Goal: Navigation & Orientation: Understand site structure

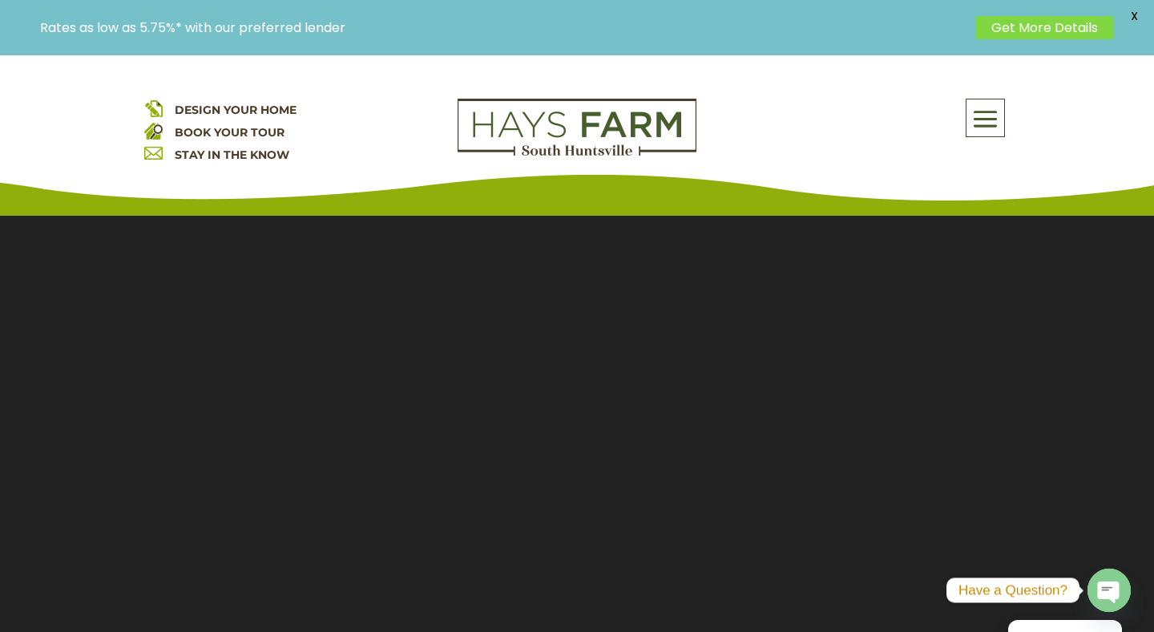
click at [996, 111] on span at bounding box center [986, 119] width 38 height 37
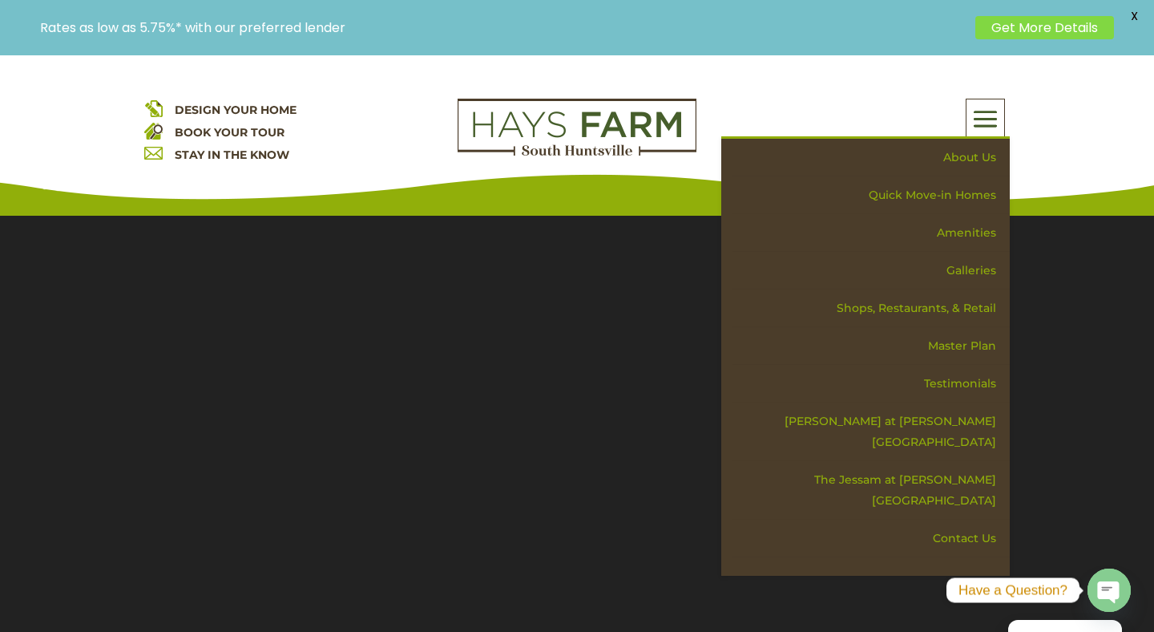
click at [813, 100] on div "About Us Quick Move-in Homes Amenities Galleries Shops, Restaurants, & Retail M…" at bounding box center [865, 118] width 289 height 38
click at [451, 30] on p "Rates as low as 5.75%* with our preferred lender" at bounding box center [503, 27] width 927 height 15
click at [880, 76] on div "DESIGN YOUR HOME BOOK YOUR TOUR STAY IN THE KNOW About Us Quick Move-in Homes A…" at bounding box center [577, 135] width 1154 height 160
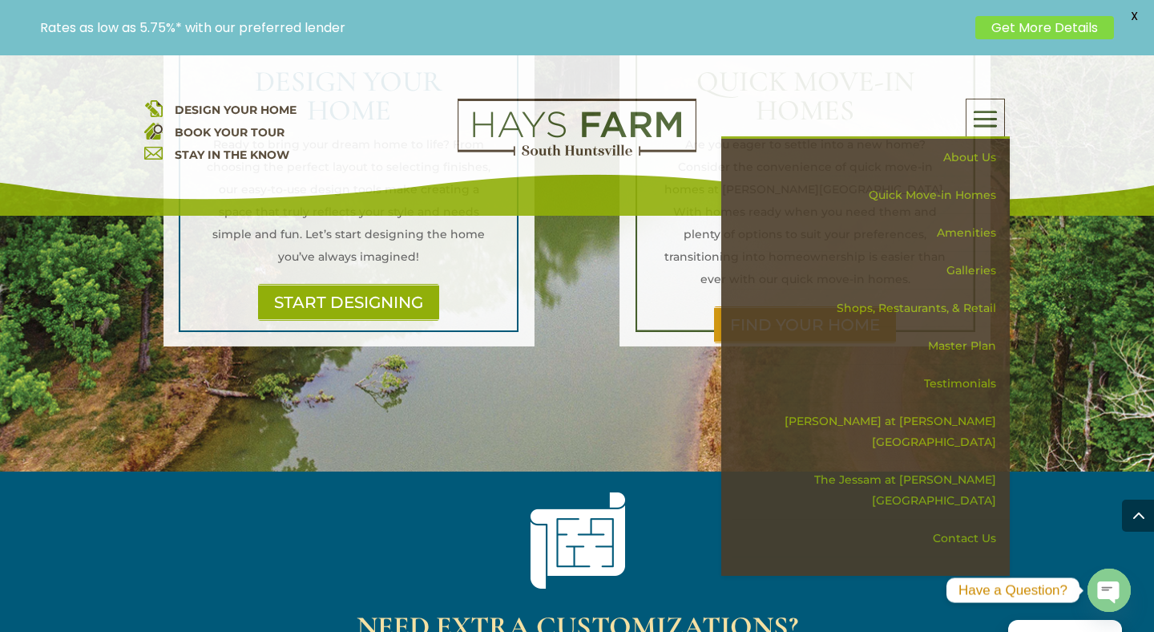
scroll to position [1386, 0]
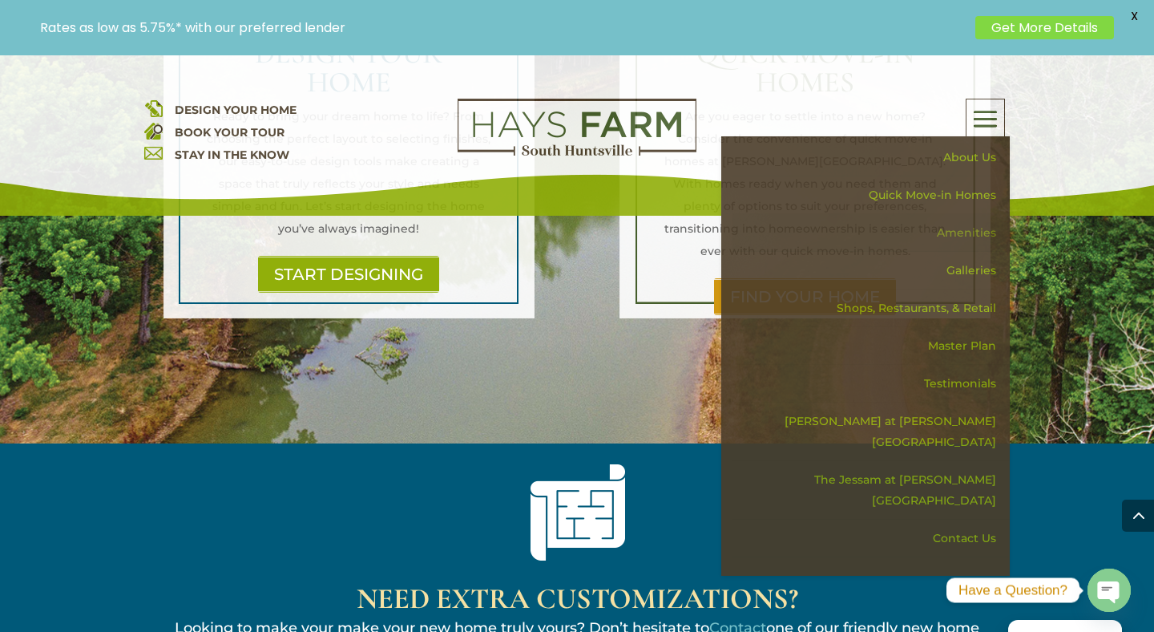
click at [960, 232] on link "Amenities" at bounding box center [871, 233] width 277 height 38
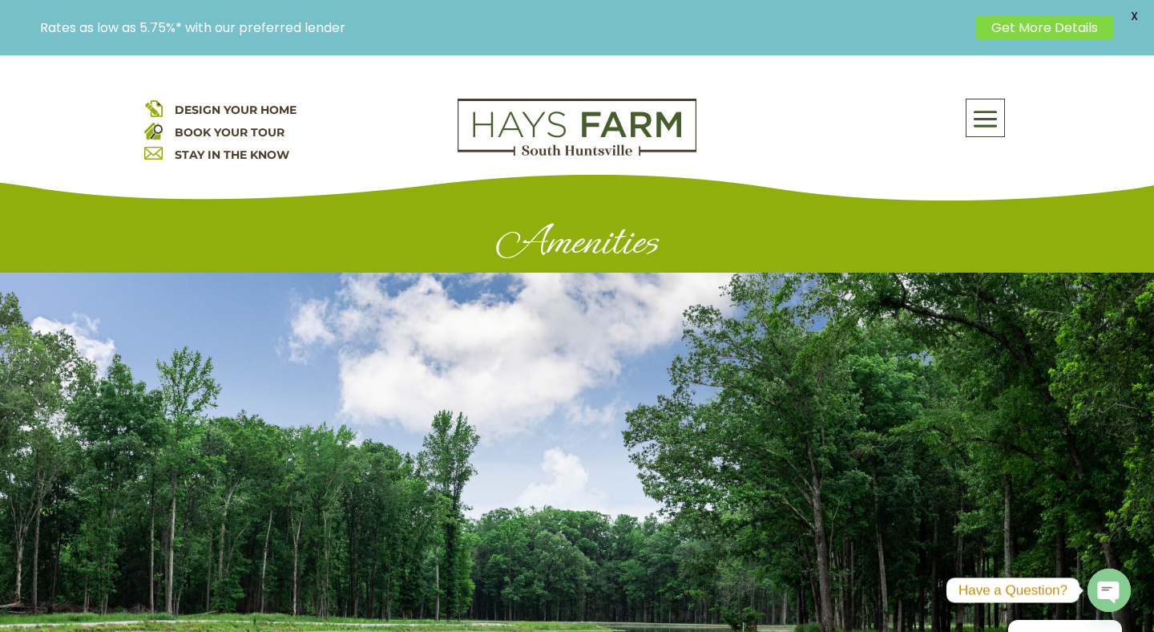
click at [979, 109] on span at bounding box center [986, 119] width 38 height 37
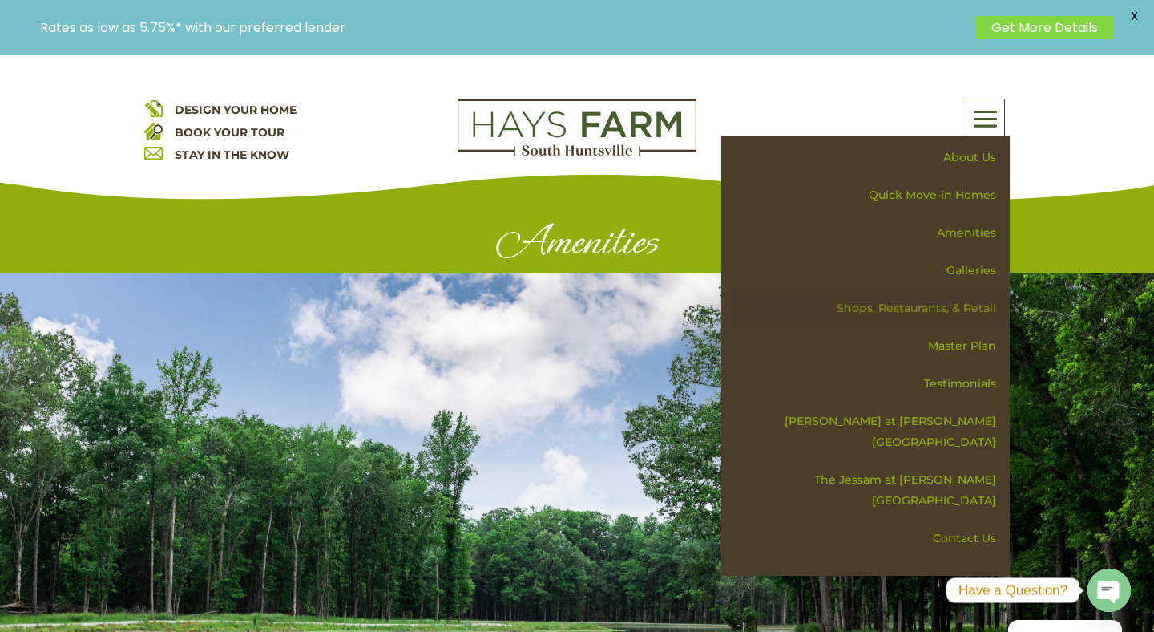
click at [956, 309] on link "Shops, Restaurants, & Retail" at bounding box center [871, 308] width 277 height 38
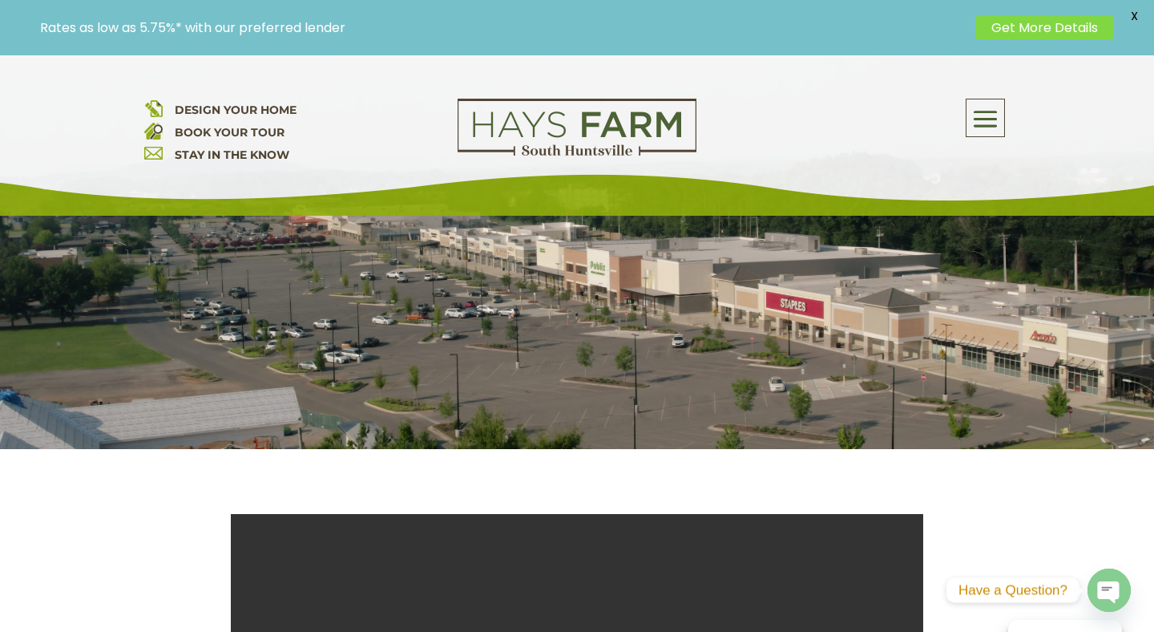
click at [981, 111] on span at bounding box center [986, 119] width 38 height 37
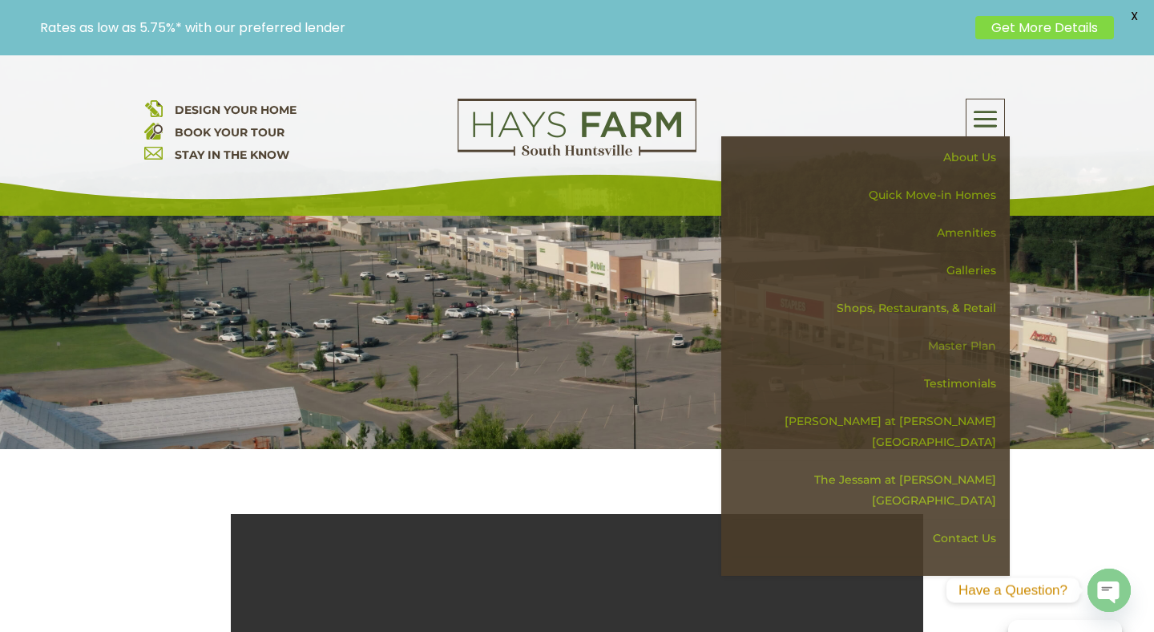
click at [967, 345] on link "Master Plan" at bounding box center [871, 346] width 277 height 38
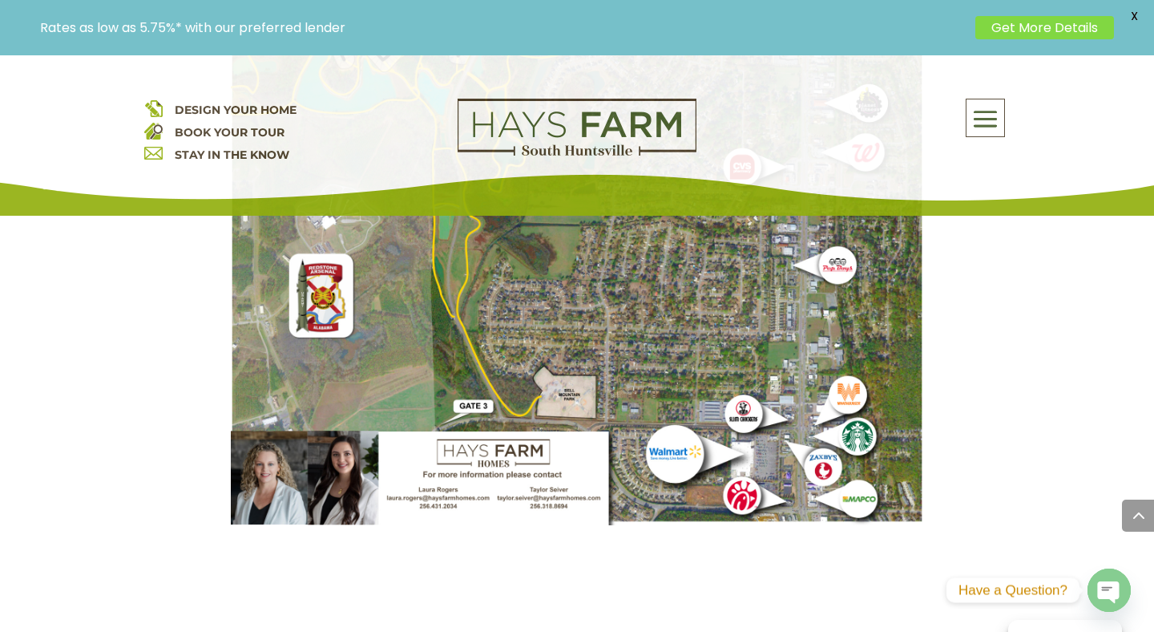
scroll to position [1914, 0]
